Goal: Check status: Check status

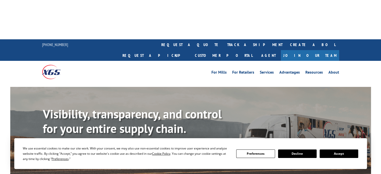
click at [63, 146] on link "Track shipment" at bounding box center [66, 151] width 47 height 11
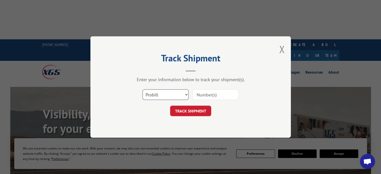
click at [155, 98] on select "Select category... Probill BOL PO" at bounding box center [166, 94] width 46 height 11
select select "po"
click at [143, 89] on select "Select category... Probill BOL PO" at bounding box center [166, 94] width 46 height 11
click at [201, 101] on div "Select category... Probill BOL PO" at bounding box center [190, 94] width 150 height 17
click at [203, 94] on input at bounding box center [215, 94] width 46 height 11
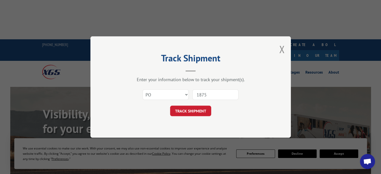
type input "18753"
click button "TRACK SHIPMENT" at bounding box center [190, 111] width 41 height 11
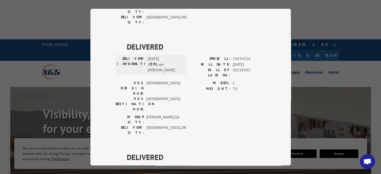
scroll to position [676, 0]
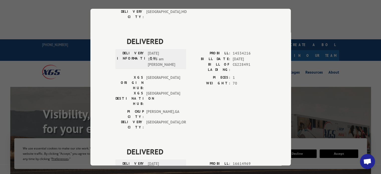
drag, startPoint x: 127, startPoint y: 35, endPoint x: 178, endPoint y: 35, distance: 51.3
